Goal: Task Accomplishment & Management: Manage account settings

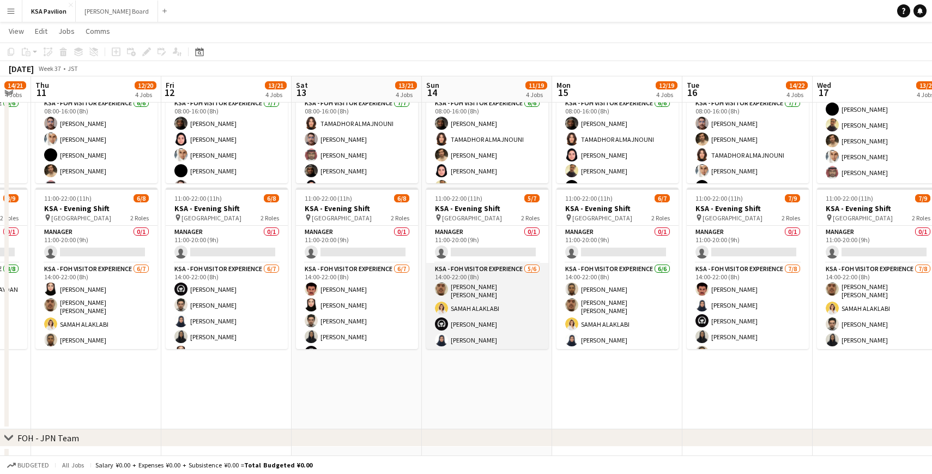
scroll to position [10, 0]
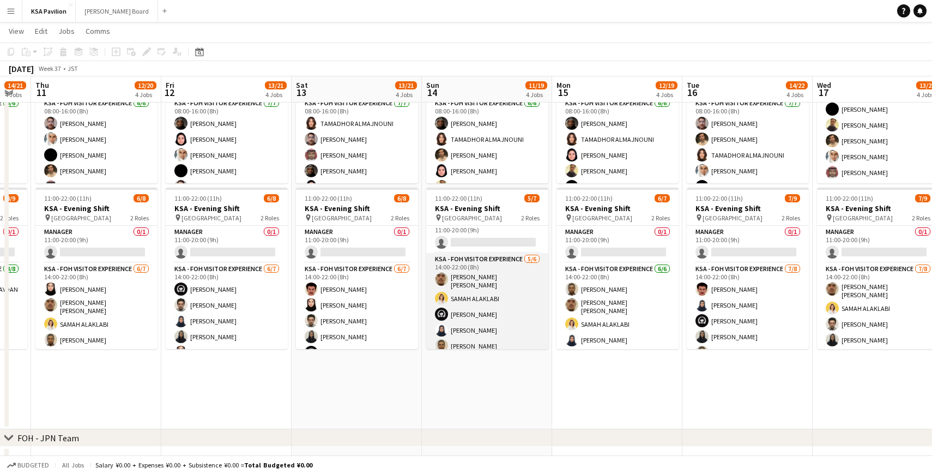
click at [481, 295] on app-card-role "KSA - FOH Visitor Experience [DATE] 14:00-22:00 (8h) sami [PERSON_NAME] [PERSON…" at bounding box center [487, 312] width 122 height 119
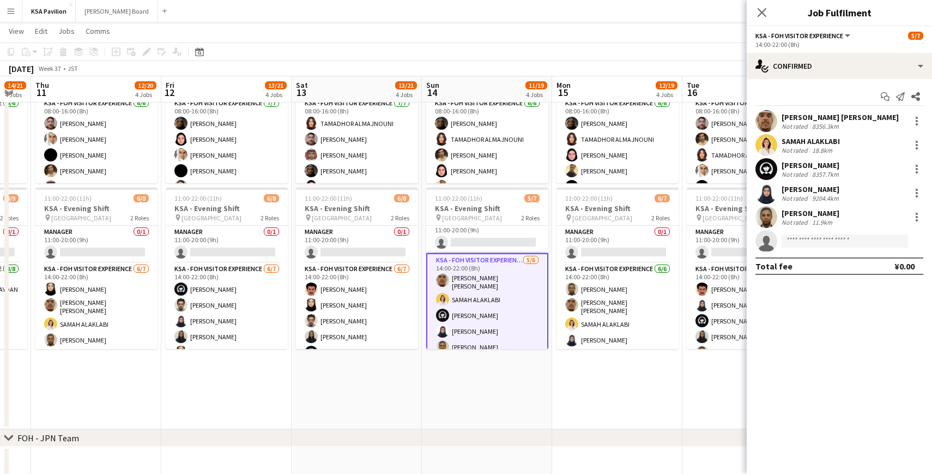
scroll to position [0, 0]
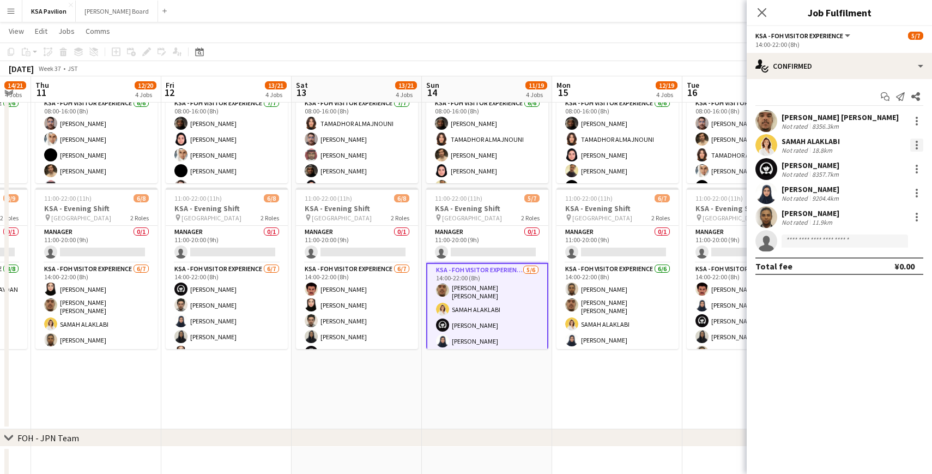
click at [916, 144] on div at bounding box center [917, 145] width 2 height 2
click at [862, 267] on span "Remove" at bounding box center [863, 269] width 33 height 9
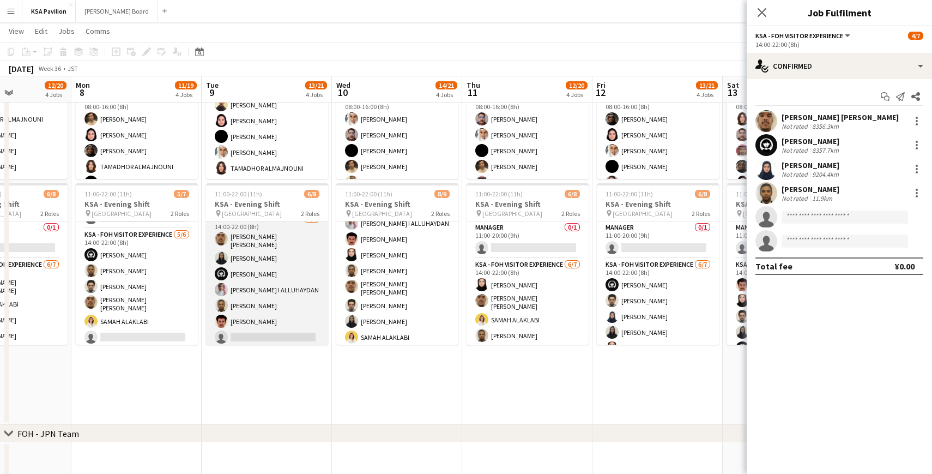
scroll to position [0, 311]
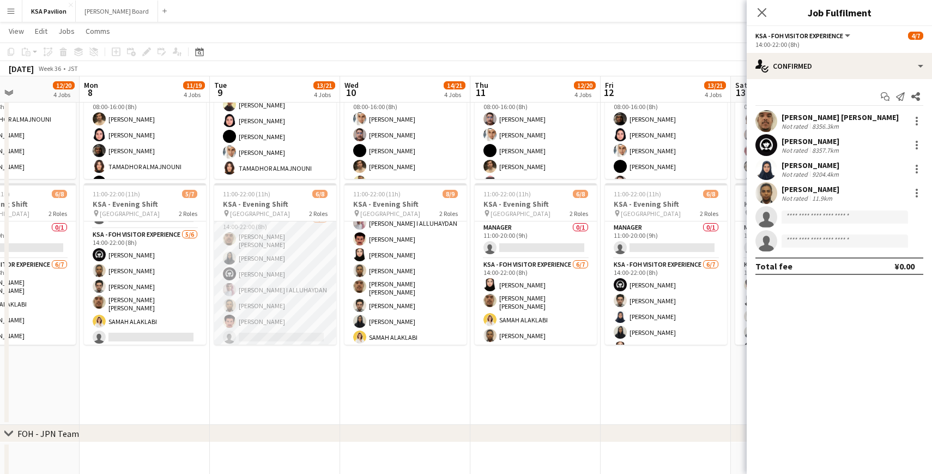
click at [271, 331] on app-card-role "KSA - FOH Visitor Experience [DATE] 14:00-22:00 (8h) [PERSON_NAME] [PERSON_NAME…" at bounding box center [275, 280] width 122 height 135
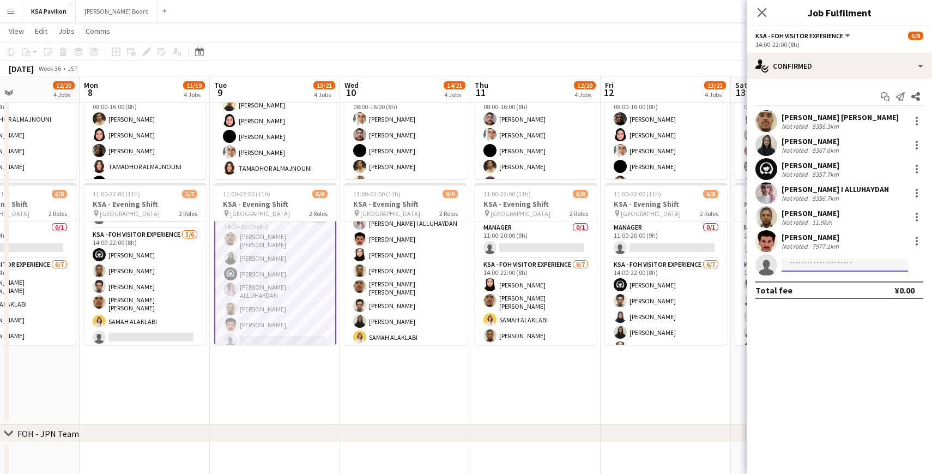
click at [812, 268] on input at bounding box center [845, 264] width 126 height 13
type input "*****"
click at [818, 290] on span "[EMAIL_ADDRESS][DOMAIN_NAME]" at bounding box center [844, 289] width 109 height 9
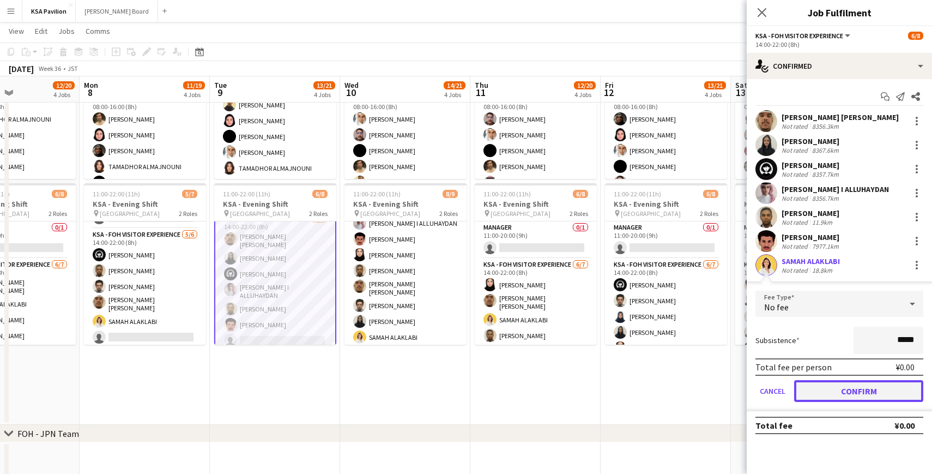
click at [847, 396] on button "Confirm" at bounding box center [858, 391] width 129 height 22
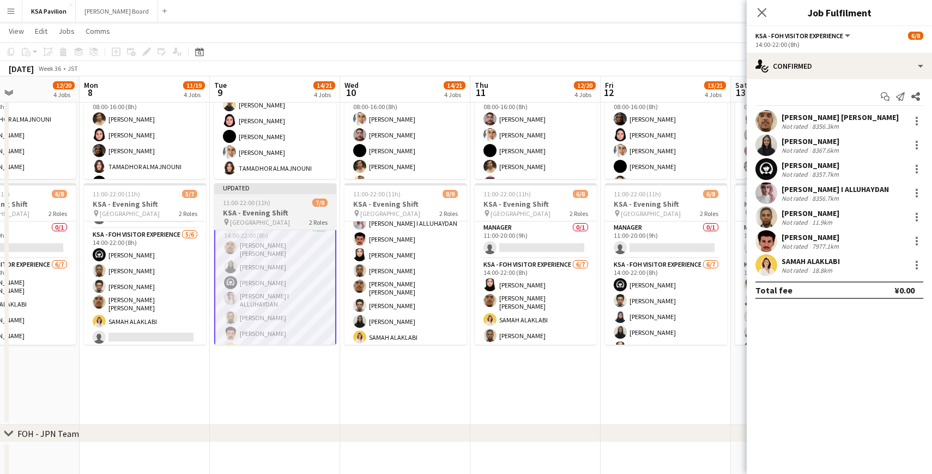
click at [284, 189] on div "Updated" at bounding box center [275, 187] width 122 height 9
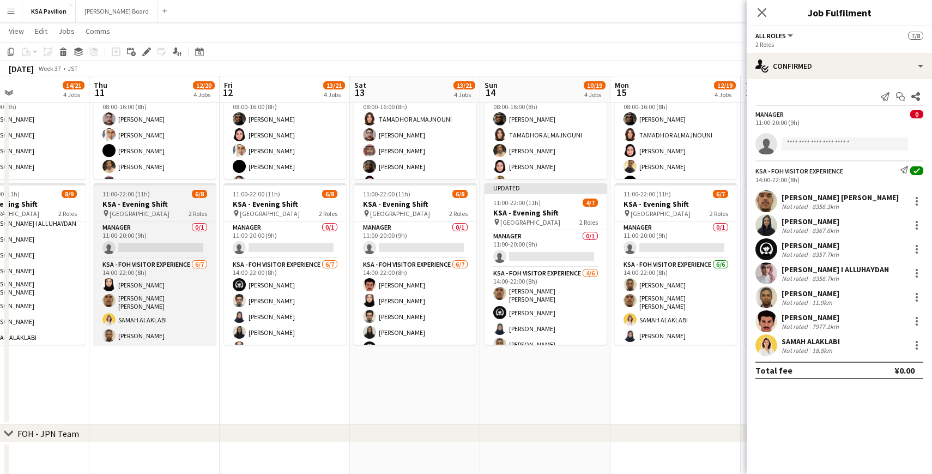
scroll to position [0, 437]
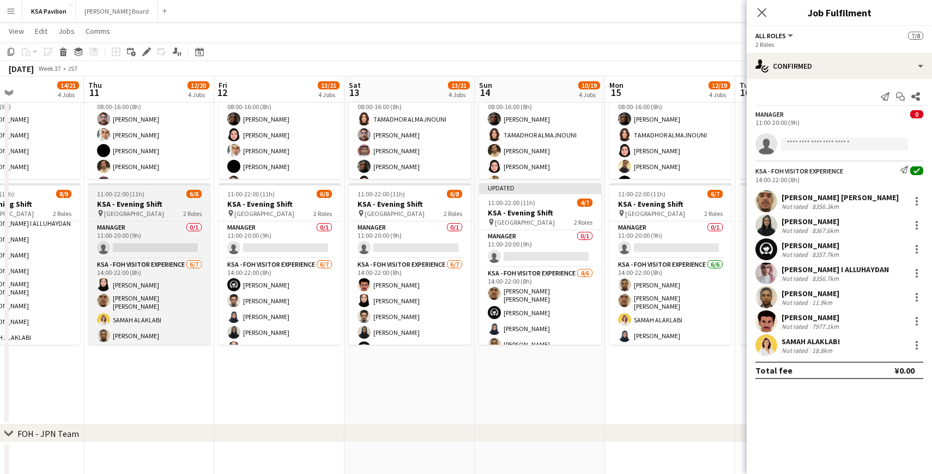
click at [534, 191] on div "Updated" at bounding box center [540, 187] width 122 height 9
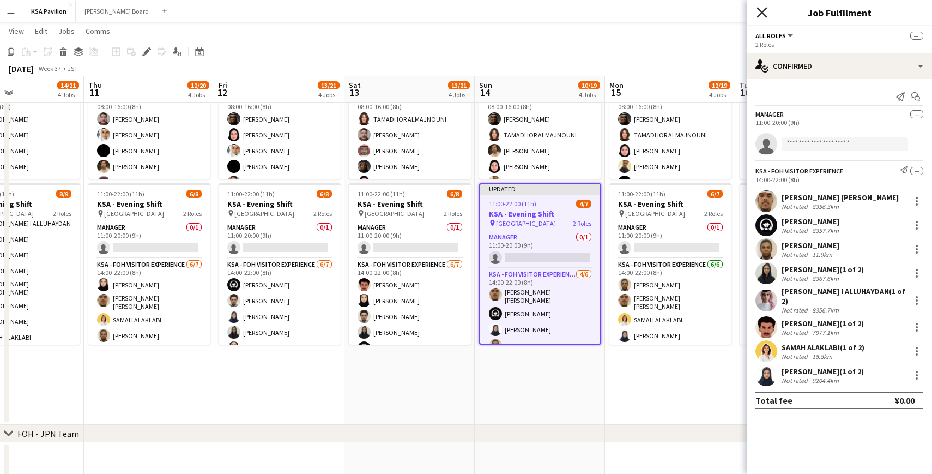
click at [760, 8] on icon "Close pop-in" at bounding box center [762, 12] width 10 height 10
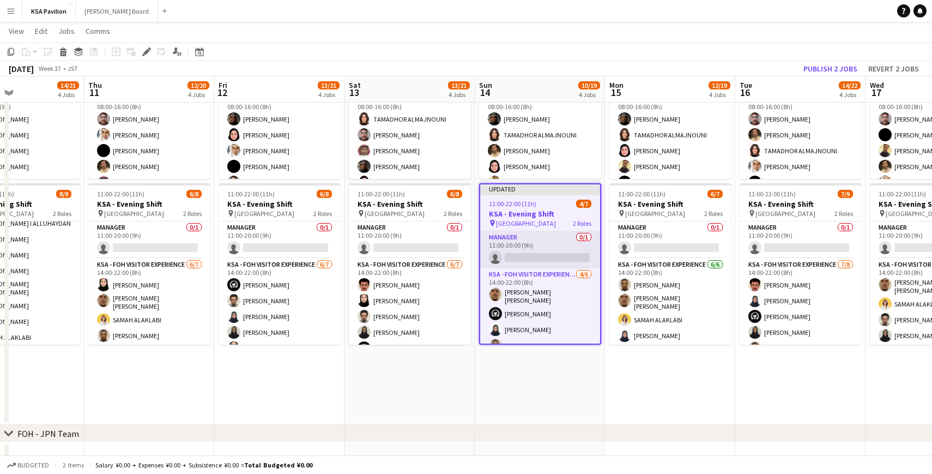
scroll to position [41, 0]
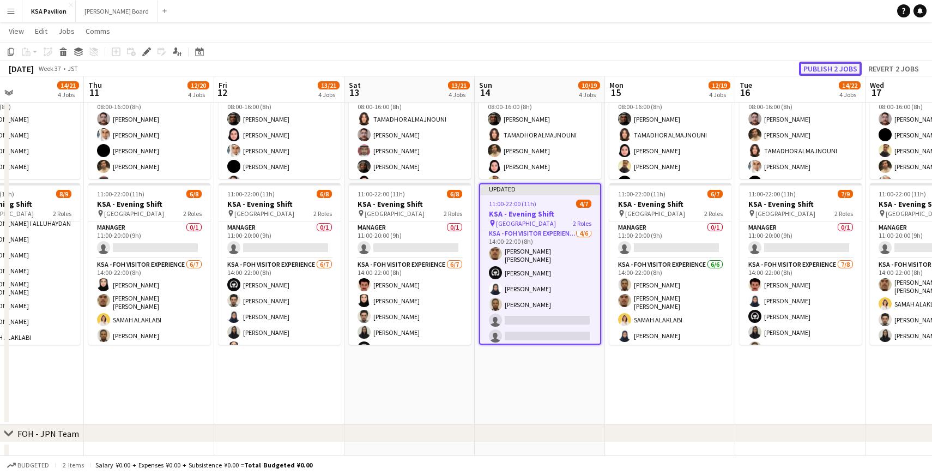
click at [823, 65] on button "Publish 2 jobs" at bounding box center [830, 69] width 63 height 14
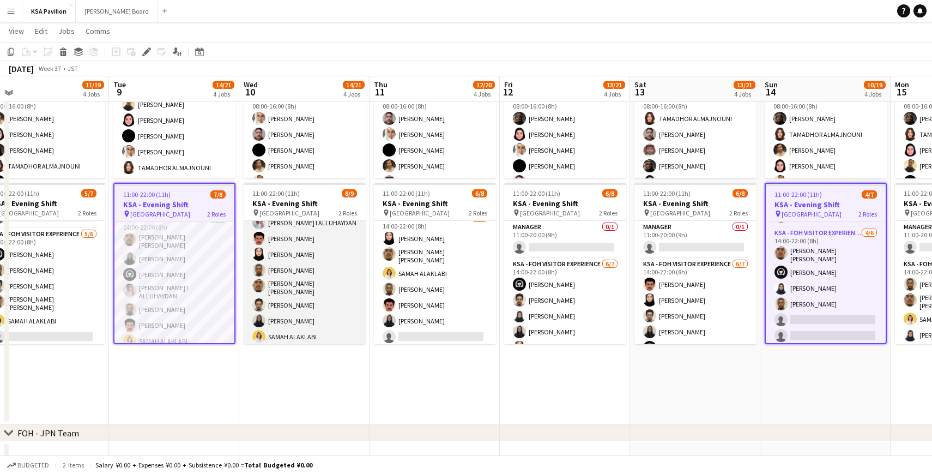
scroll to position [159, 0]
